Goal: Check status: Check status

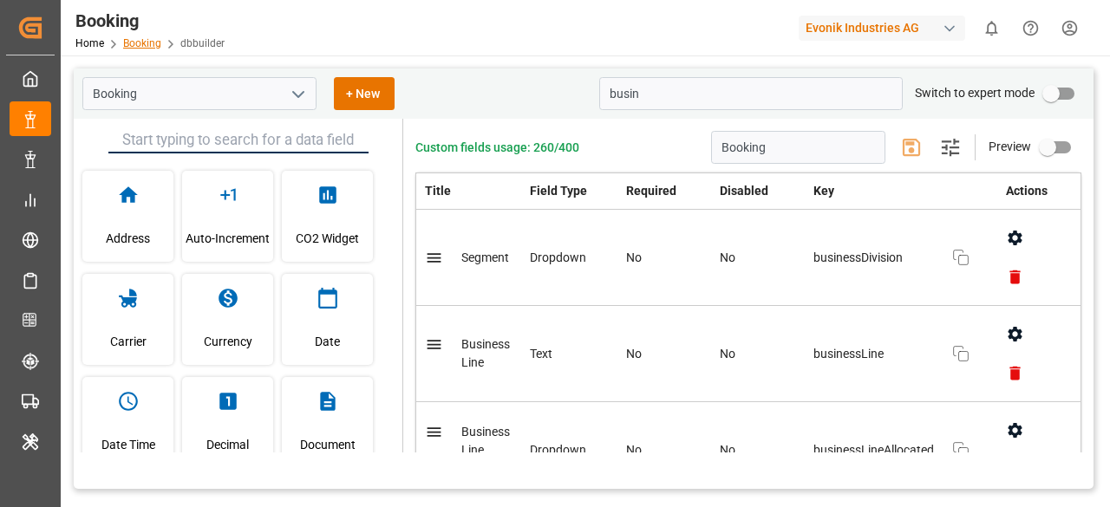
click at [134, 41] on link "Booking" at bounding box center [142, 43] width 38 height 12
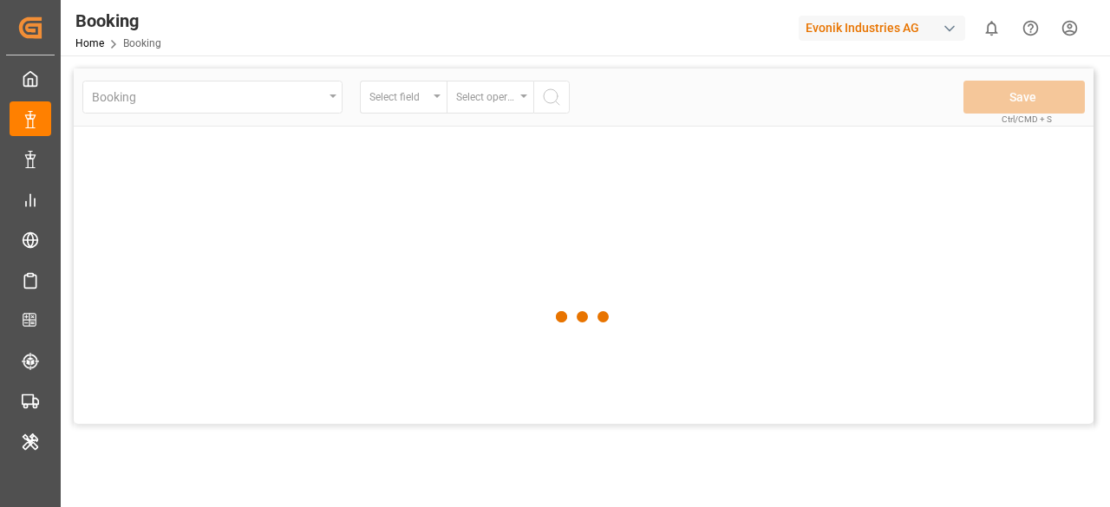
click at [439, 98] on div at bounding box center [584, 317] width 1020 height 497
click at [439, 97] on div at bounding box center [584, 317] width 1020 height 497
click at [437, 97] on div at bounding box center [584, 317] width 1020 height 497
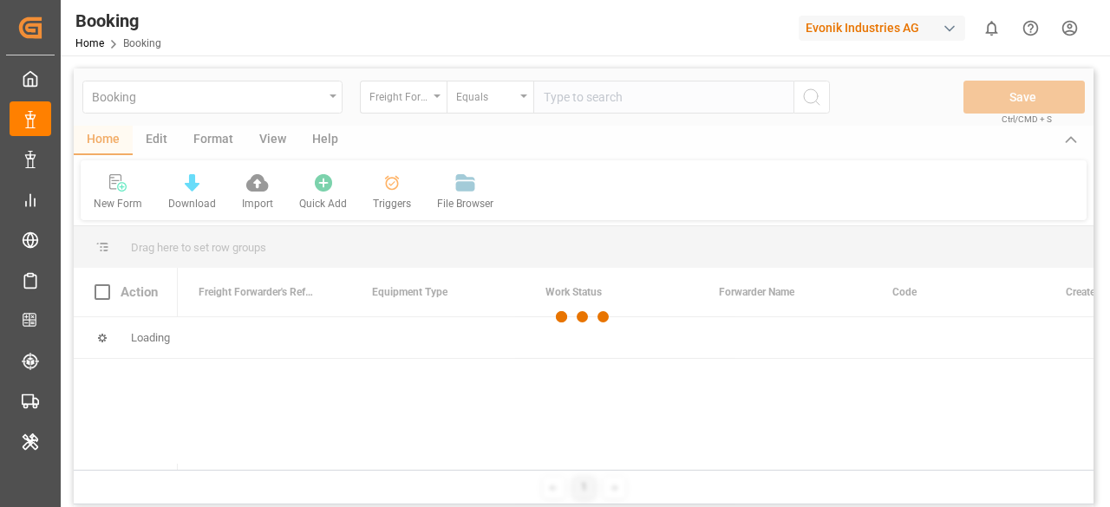
click at [436, 97] on div at bounding box center [584, 317] width 1020 height 497
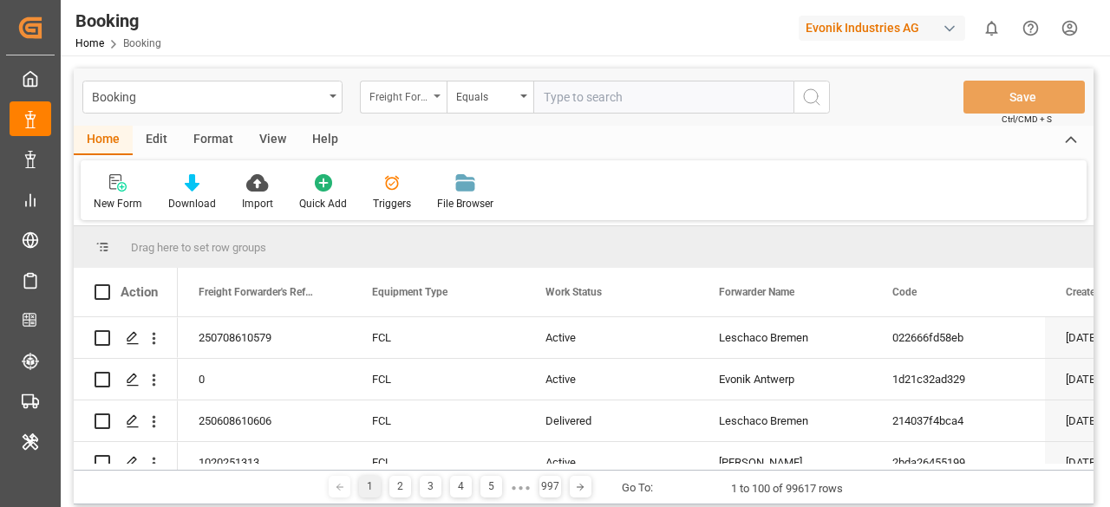
click at [431, 101] on div "Freight Forwarder's Reference No." at bounding box center [403, 97] width 87 height 33
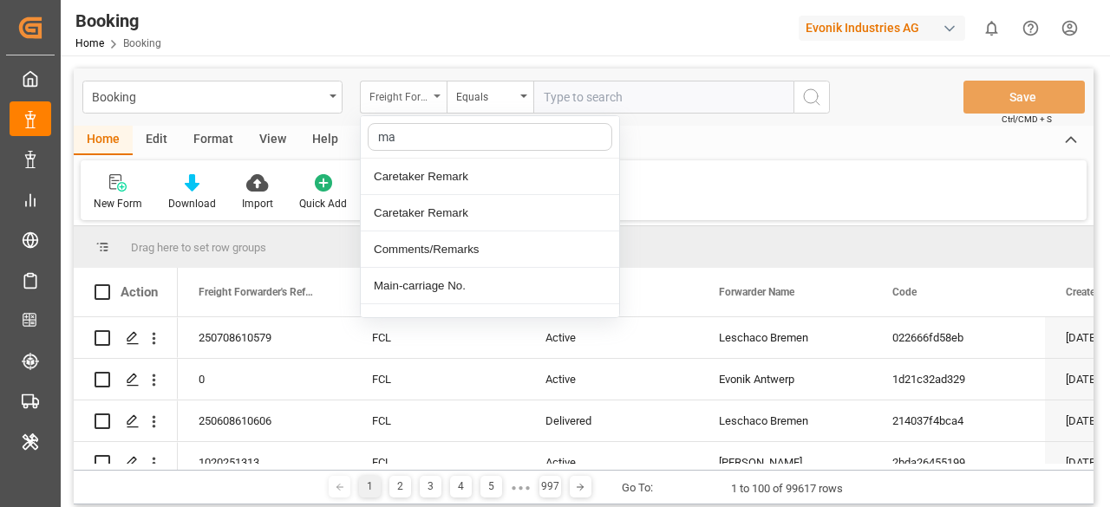
type input "mai"
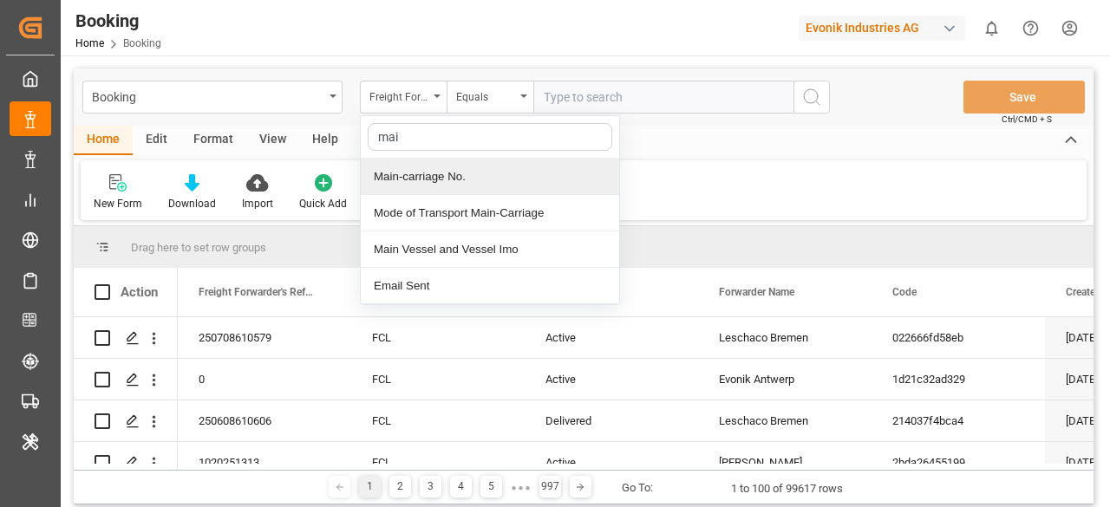
click at [429, 173] on div "Main-carriage No." at bounding box center [490, 177] width 258 height 36
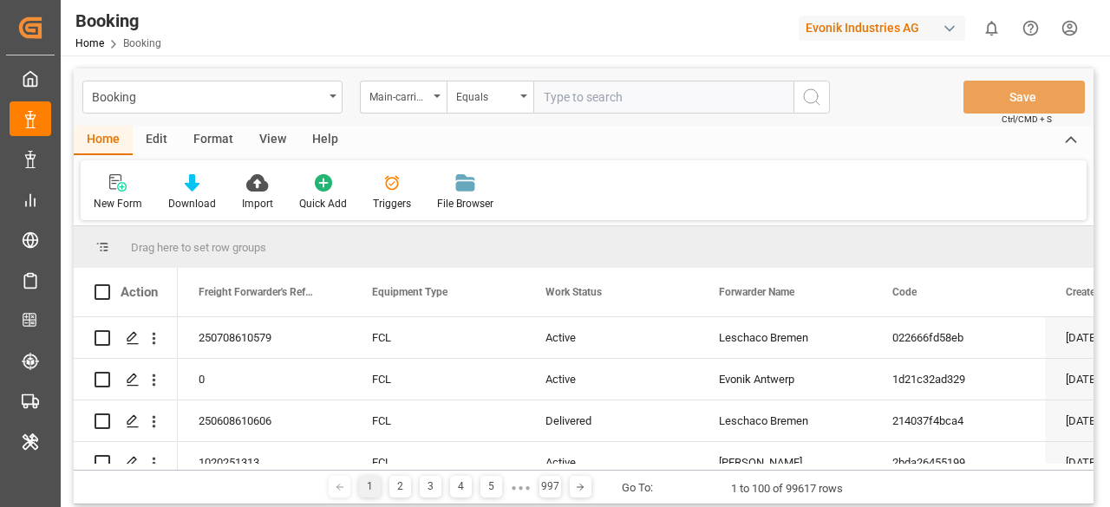
click at [551, 88] on input "text" at bounding box center [663, 97] width 260 height 33
paste input "7001244582"
type input "7001244582"
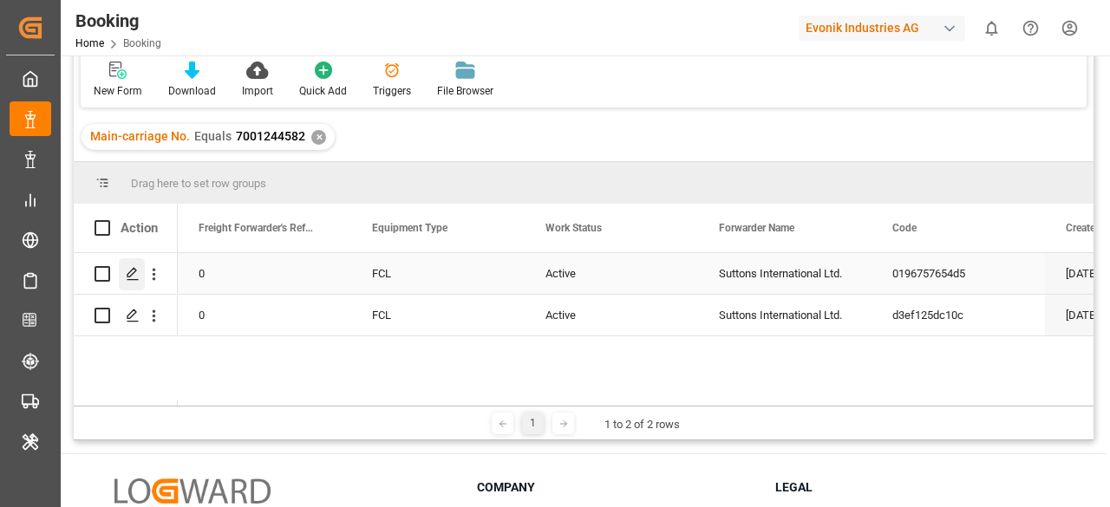
scroll to position [87, 0]
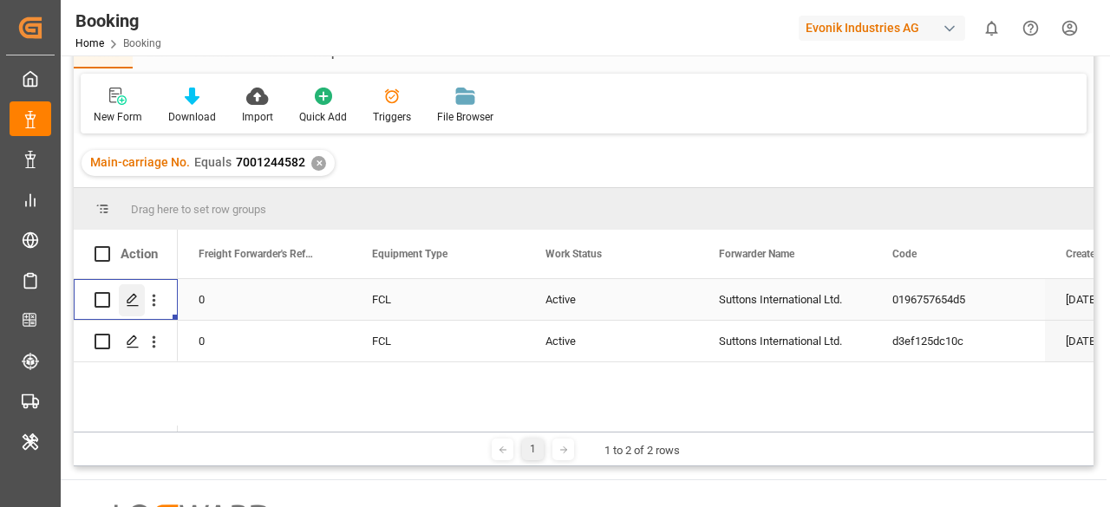
click at [135, 308] on div "Press SPACE to select this row." at bounding box center [132, 300] width 26 height 32
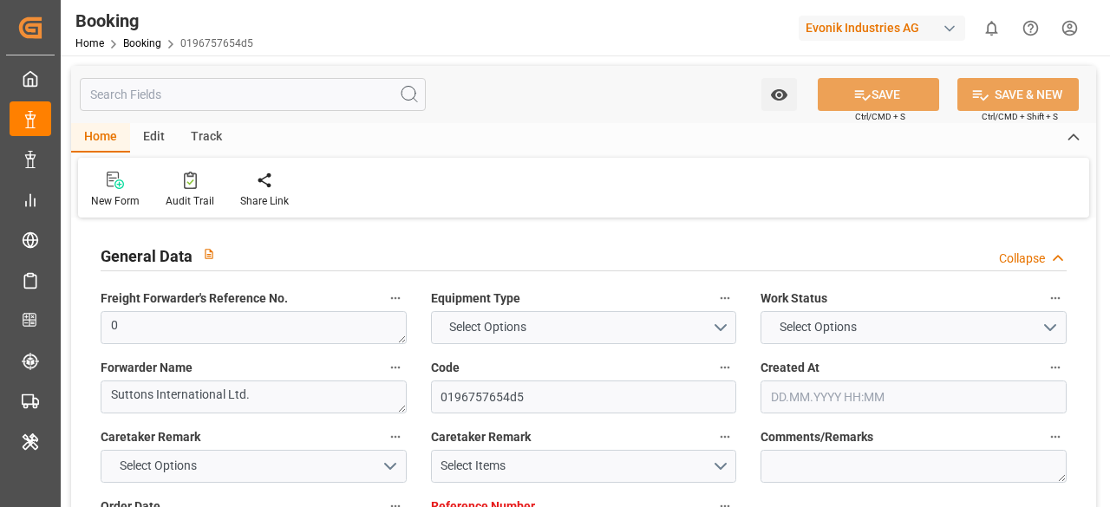
type input "7001244584"
type input "EUNWC"
type input "USMOB"
type input "08.08.2025 14:12"
type input "08.08.2025"
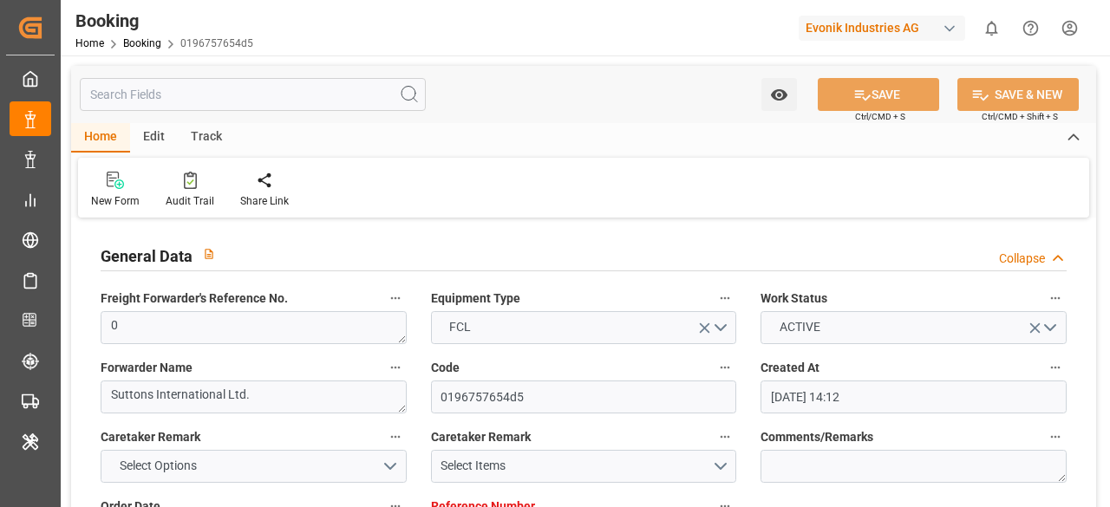
type input "07.10.2025"
type input "27.08.2025"
type input "27.08.2025 00:00"
type input "06.09.2025 00:00"
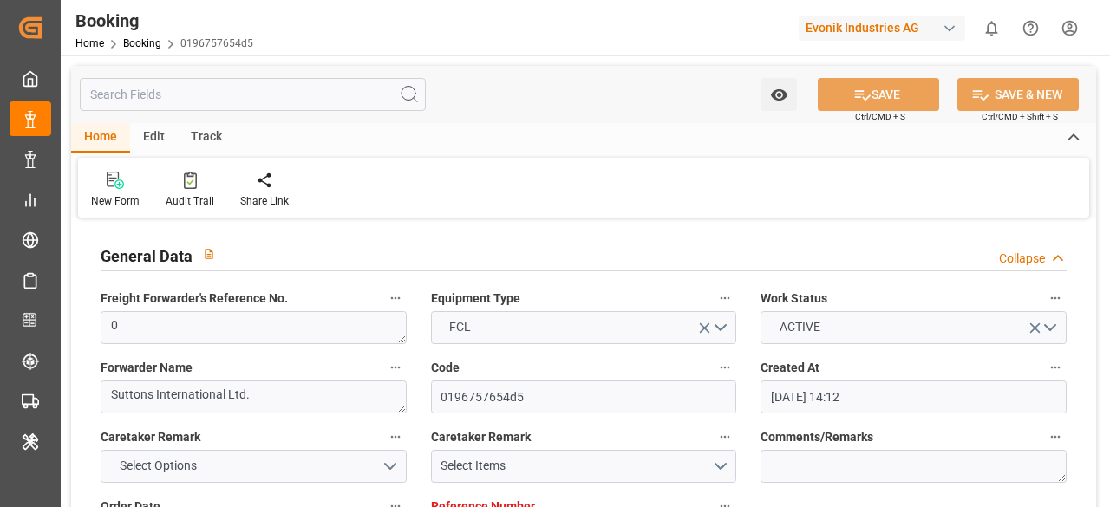
type input "30.09.2025 00:00"
type input "21.08.2025"
type input "27.08.2025 12:50"
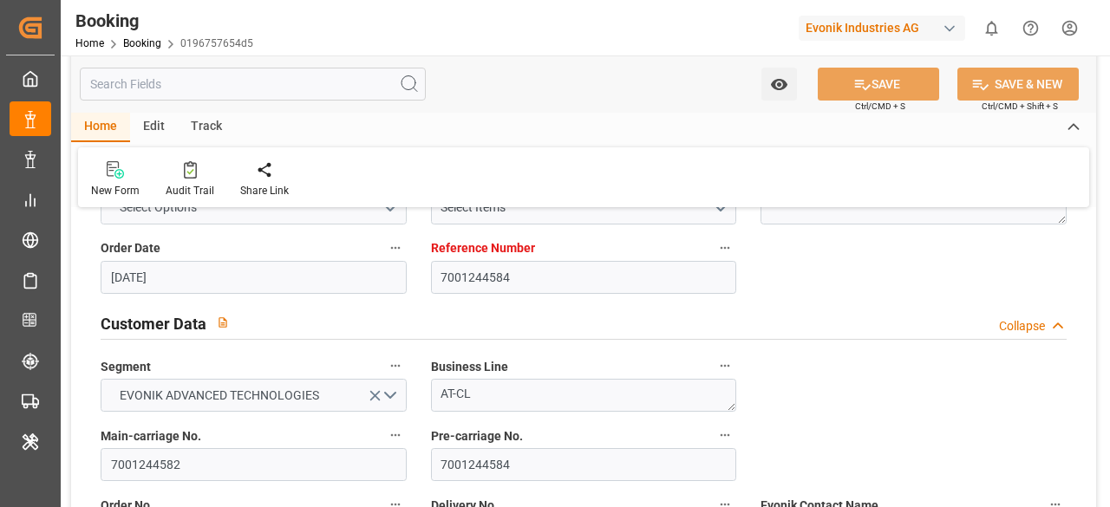
scroll to position [173, 0]
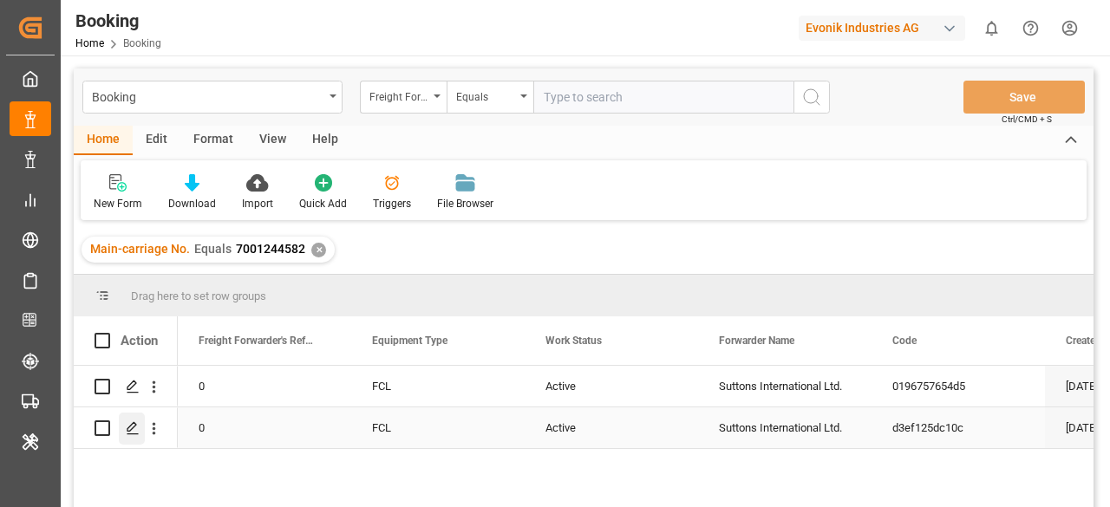
click at [140, 425] on div "Press SPACE to select this row." at bounding box center [132, 429] width 26 height 32
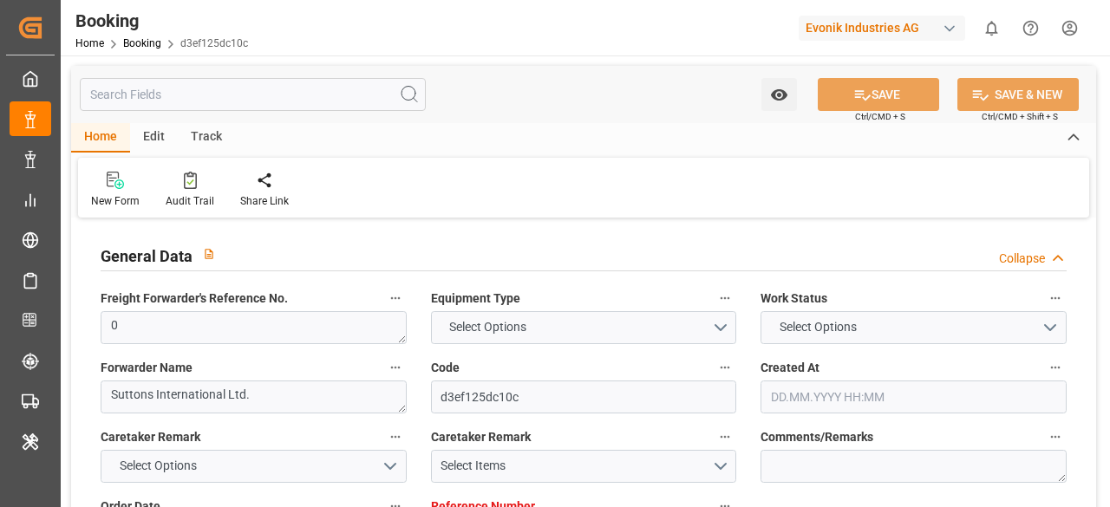
type input "7001244583"
type input "EUNWC"
type input "USMOB"
type input "08.08.2025 14:12"
type input "08.08.2025"
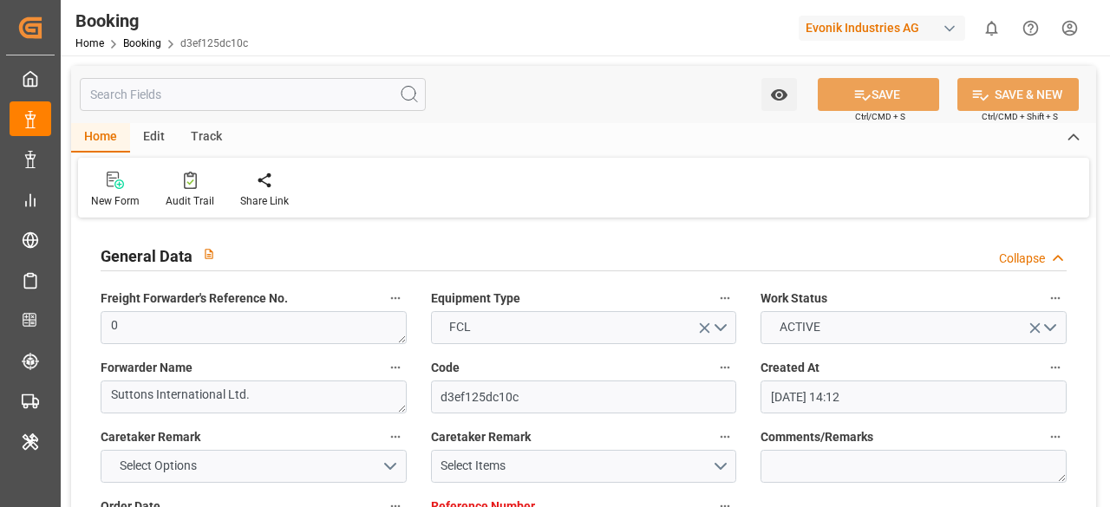
type input "07.10.2025"
type input "27.08.2025"
type input "27.08.2025 00:00"
type input "06.09.2025 00:00"
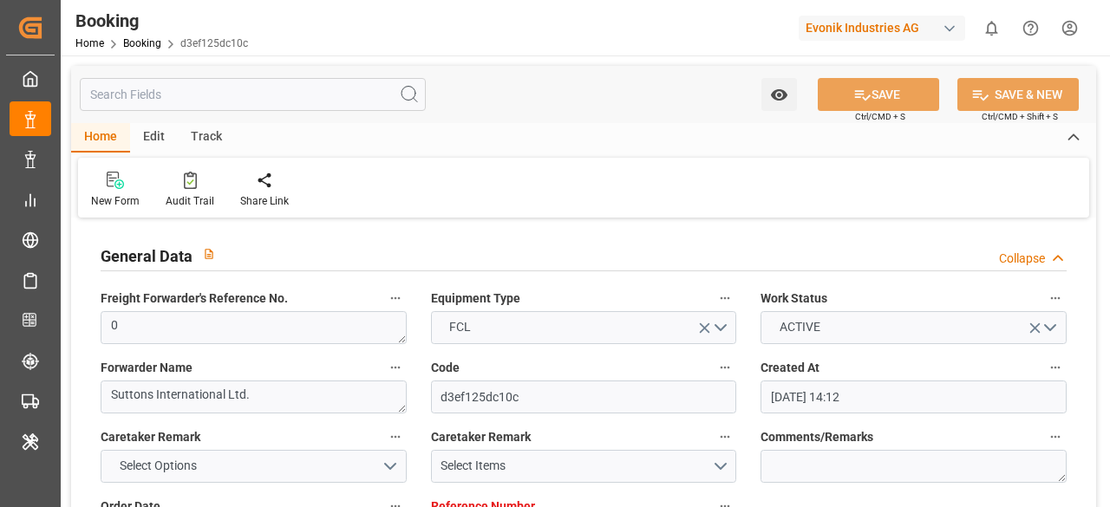
type input "30.09.2025 00:00"
type input "21.08.2025"
type input "27.08.2025 12:50"
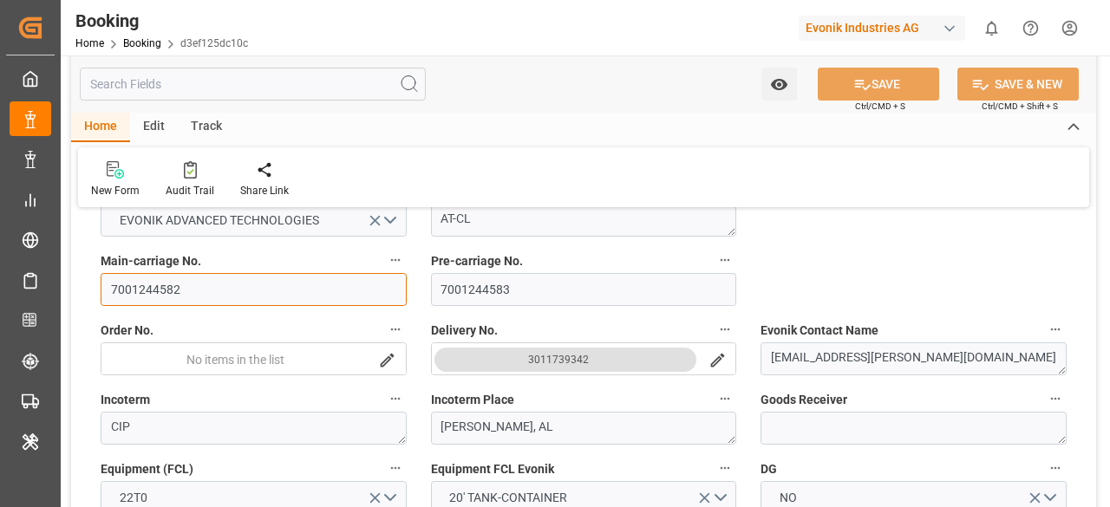
click at [205, 293] on input "7001244582" at bounding box center [254, 289] width 306 height 33
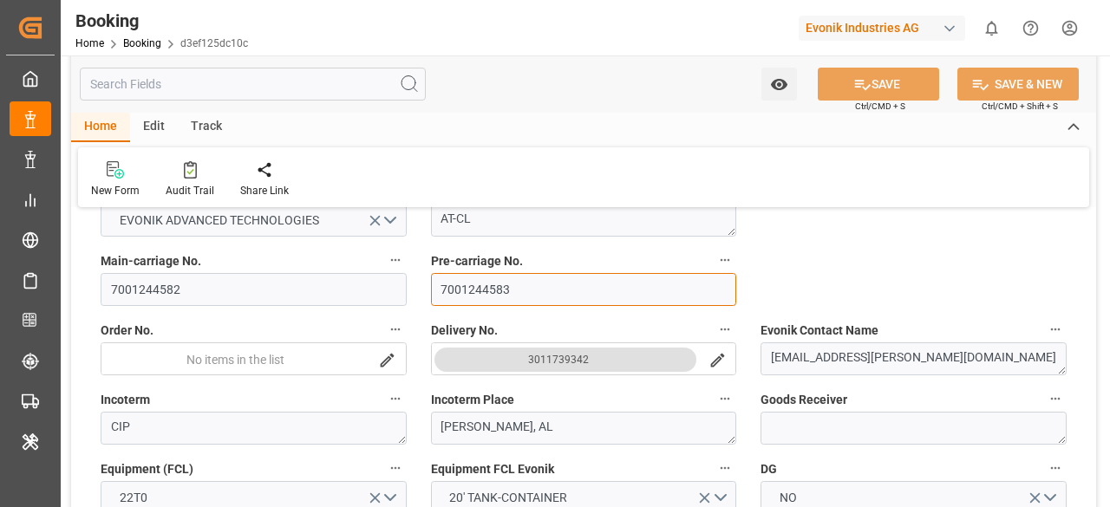
click at [512, 288] on input "7001244583" at bounding box center [584, 289] width 306 height 33
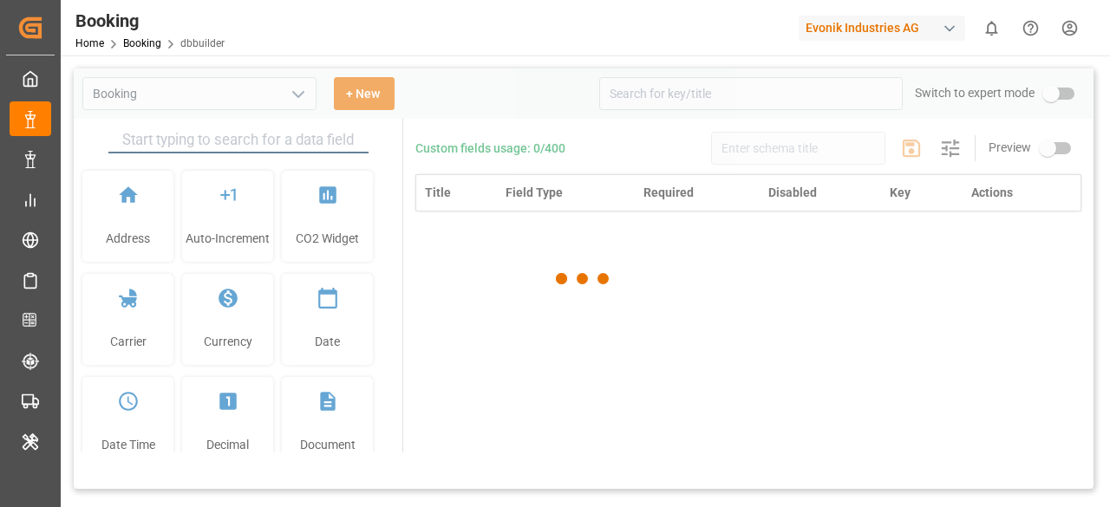
type input "Booking"
